Goal: Task Accomplishment & Management: Manage account settings

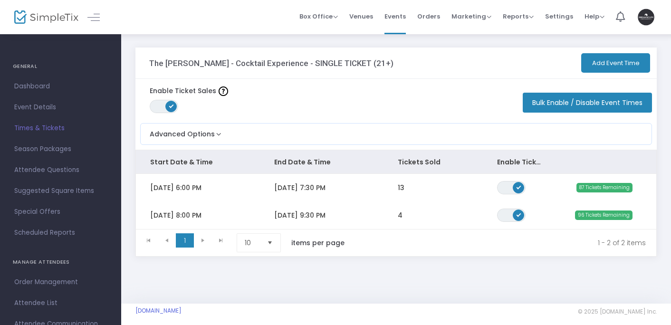
click at [648, 21] on img at bounding box center [646, 17] width 19 height 17
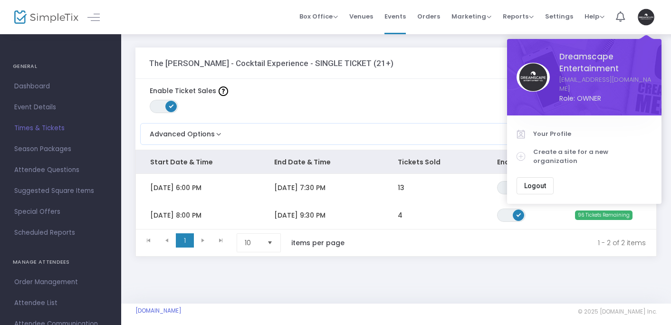
click at [538, 182] on span "Logout" at bounding box center [535, 186] width 22 height 8
